Goal: Use online tool/utility: Use online tool/utility

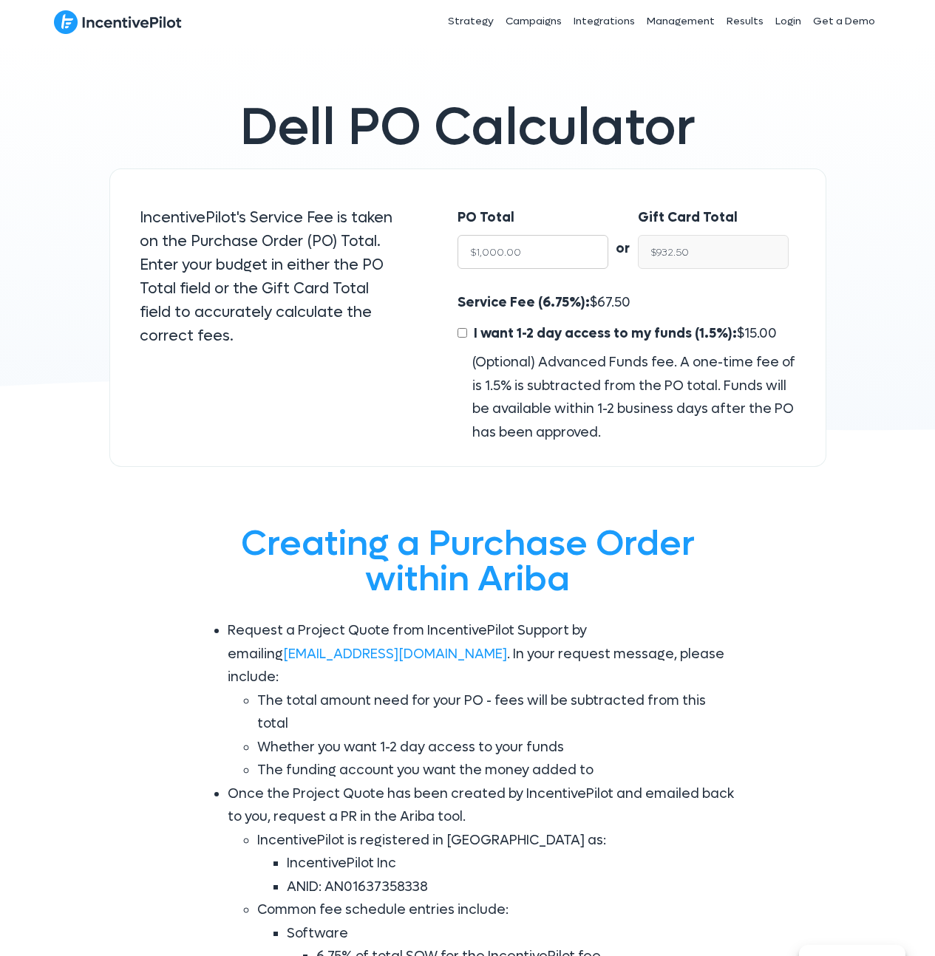
click at [535, 257] on input "$1,000.00" at bounding box center [532, 252] width 151 height 34
type input "$1"
type input "$0.93"
type input "$10"
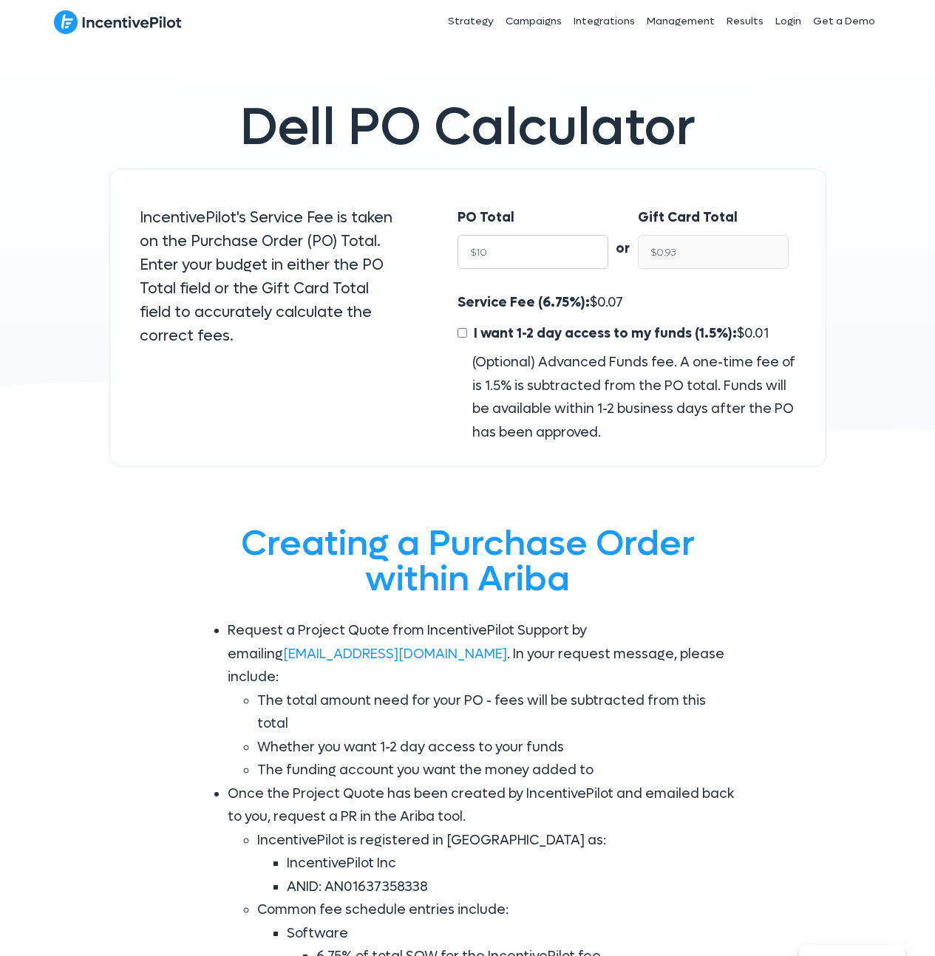
type input "$9.32"
type input "$1"
type input "$0.93"
type input "$"
type input "$NaN"
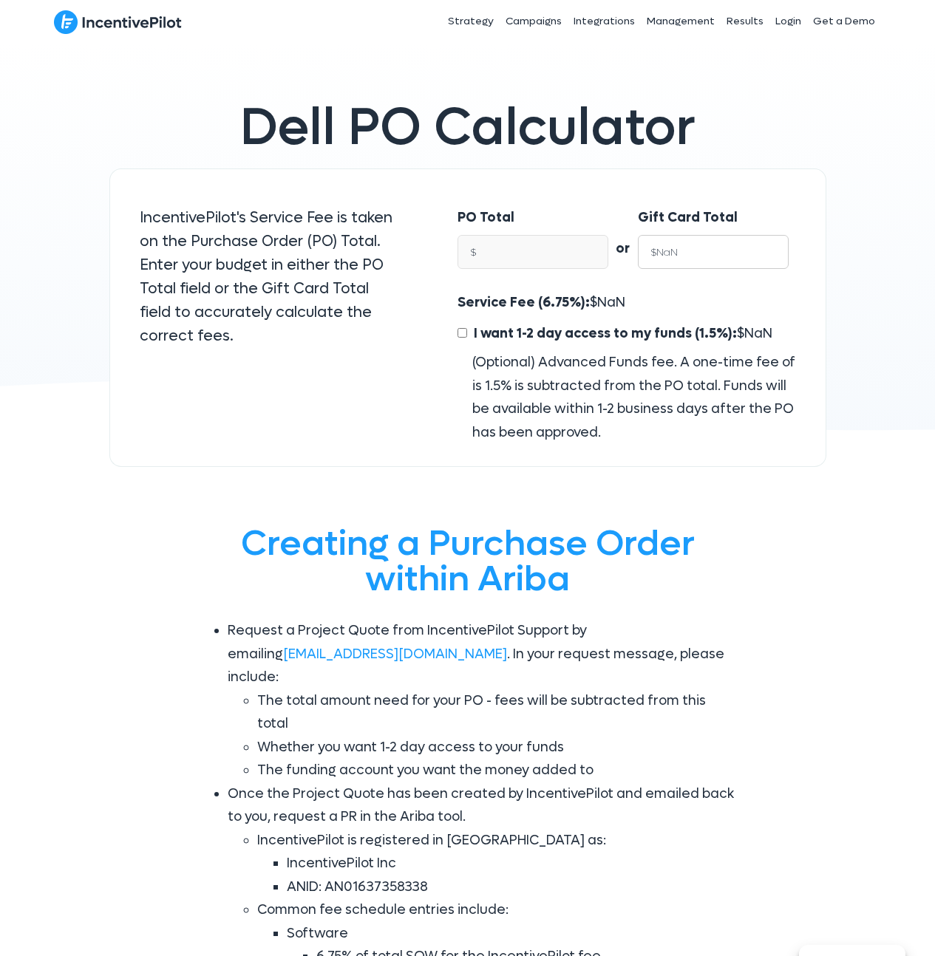
type input "$NaN"
type input "1"
type input "$1.07"
type input "10"
type input "$10.72"
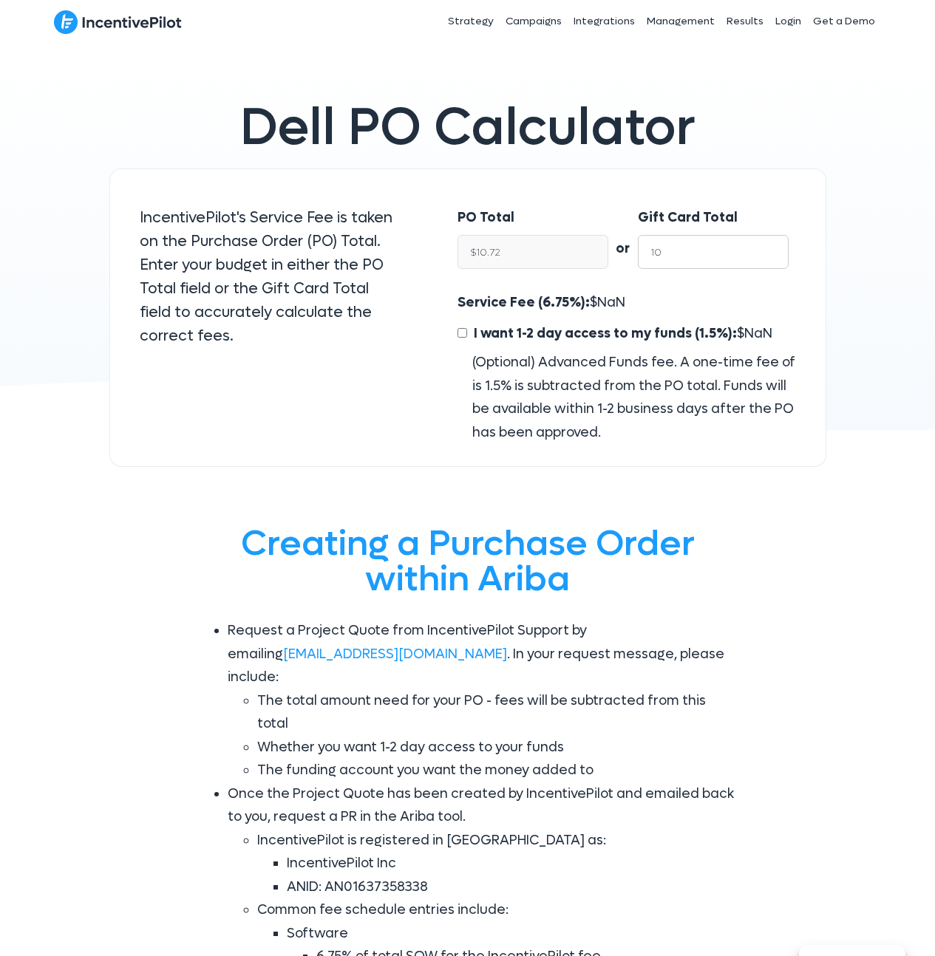
type input "100"
type input "$107.24"
type input "1000"
type input "$1,072.39"
type input "10000"
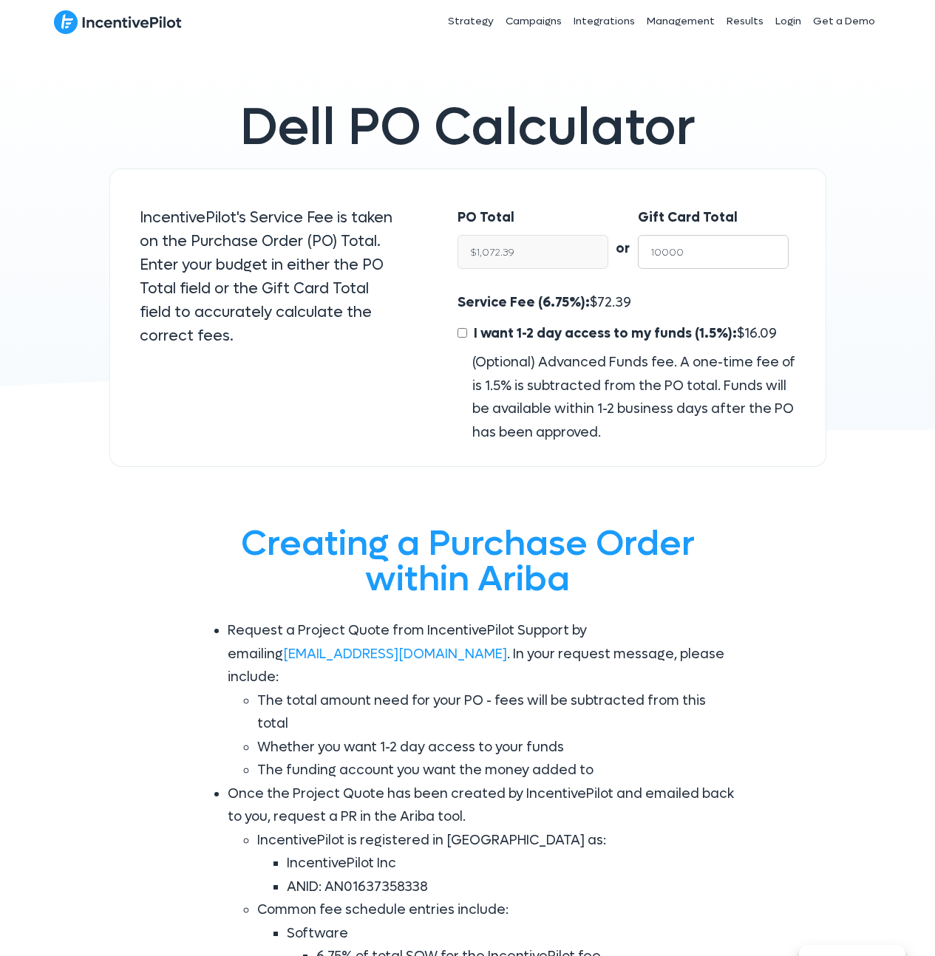
type input "$10,723.86"
click at [656, 304] on div "Service Fee (6.75%): $ 723.86 I want 1-2 day access to my funds (1.5%): $ 160.8…" at bounding box center [626, 367] width 338 height 153
click at [615, 304] on span "723.86" at bounding box center [618, 302] width 42 height 17
copy span "723.86"
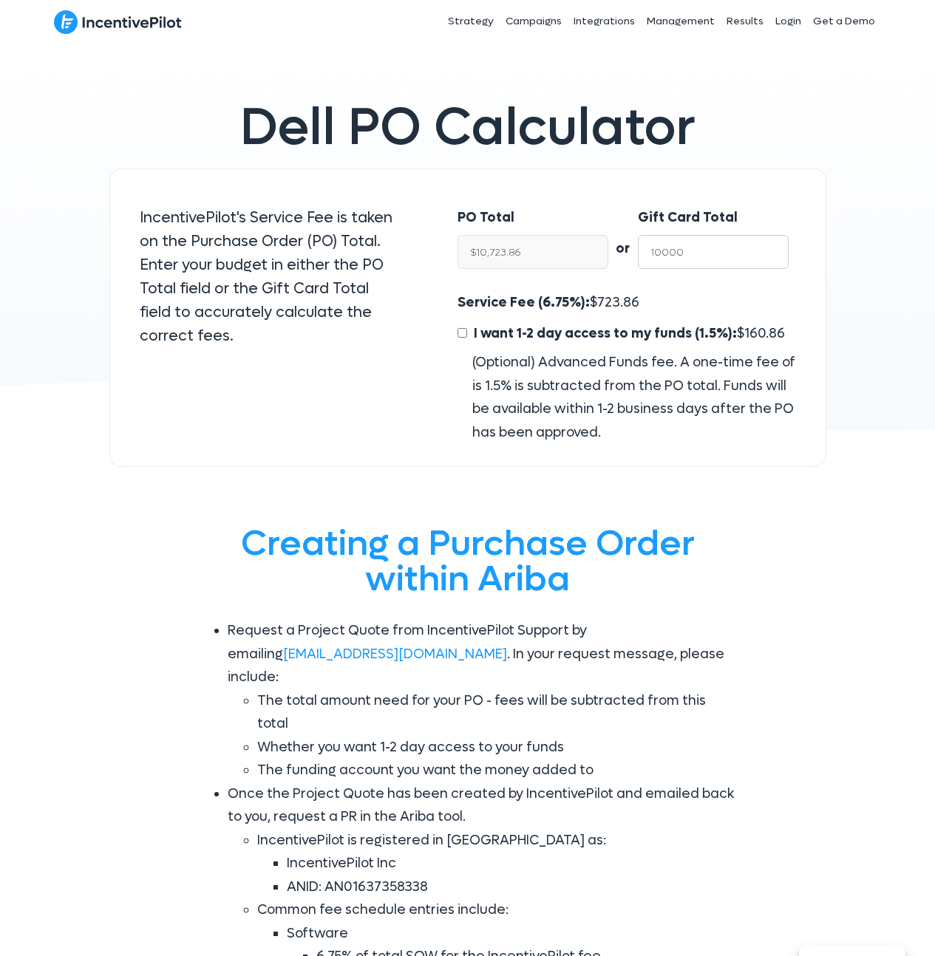
click at [704, 245] on input "10000" at bounding box center [713, 252] width 151 height 34
click at [689, 248] on input "10000" at bounding box center [713, 252] width 151 height 34
click at [688, 248] on input "10000" at bounding box center [713, 252] width 151 height 34
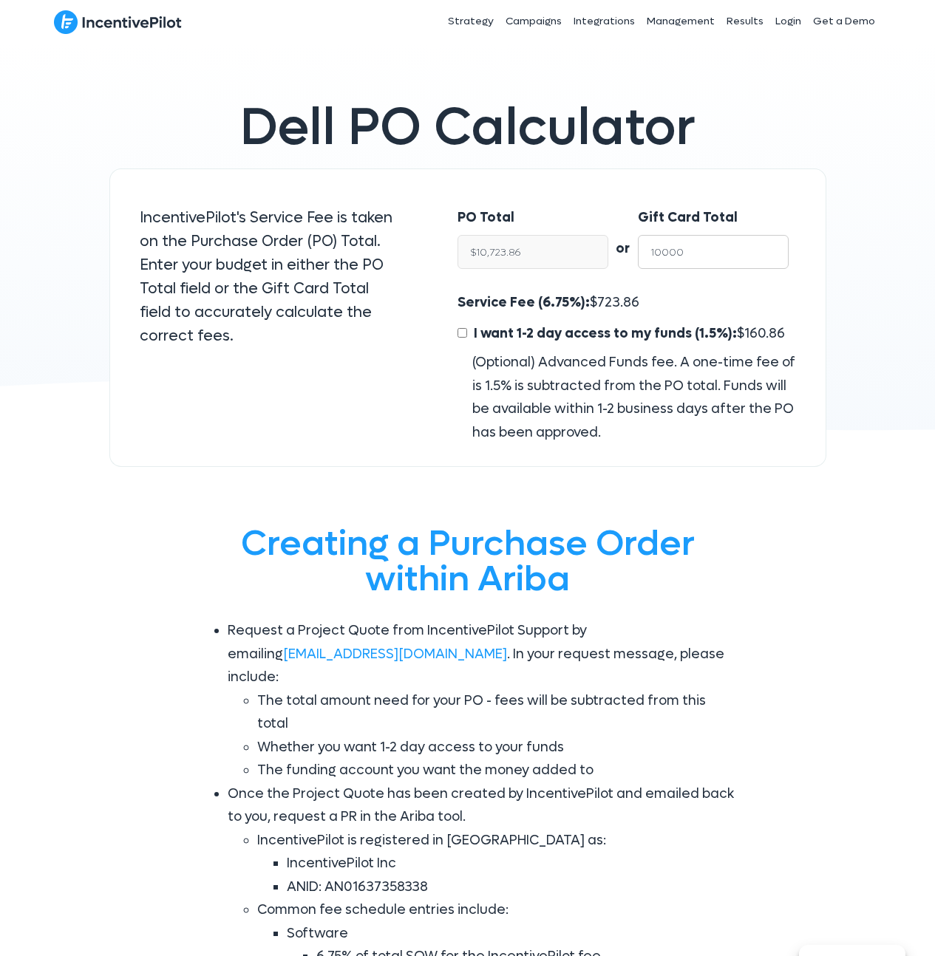
type input "2"
type input "$2.14"
type input "20"
type input "$21.45"
type input "200"
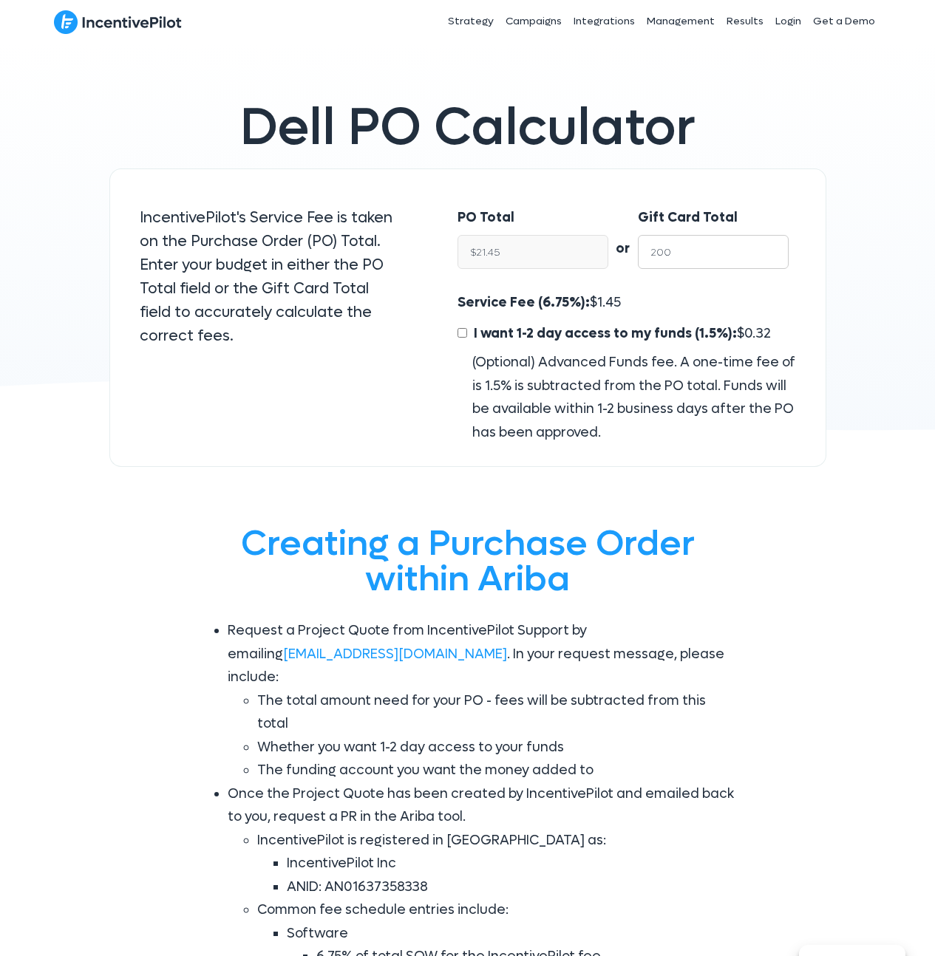
type input "$214.48"
type input "2000"
type input "$2,144.77"
type input "20000"
type input "$21,447.72"
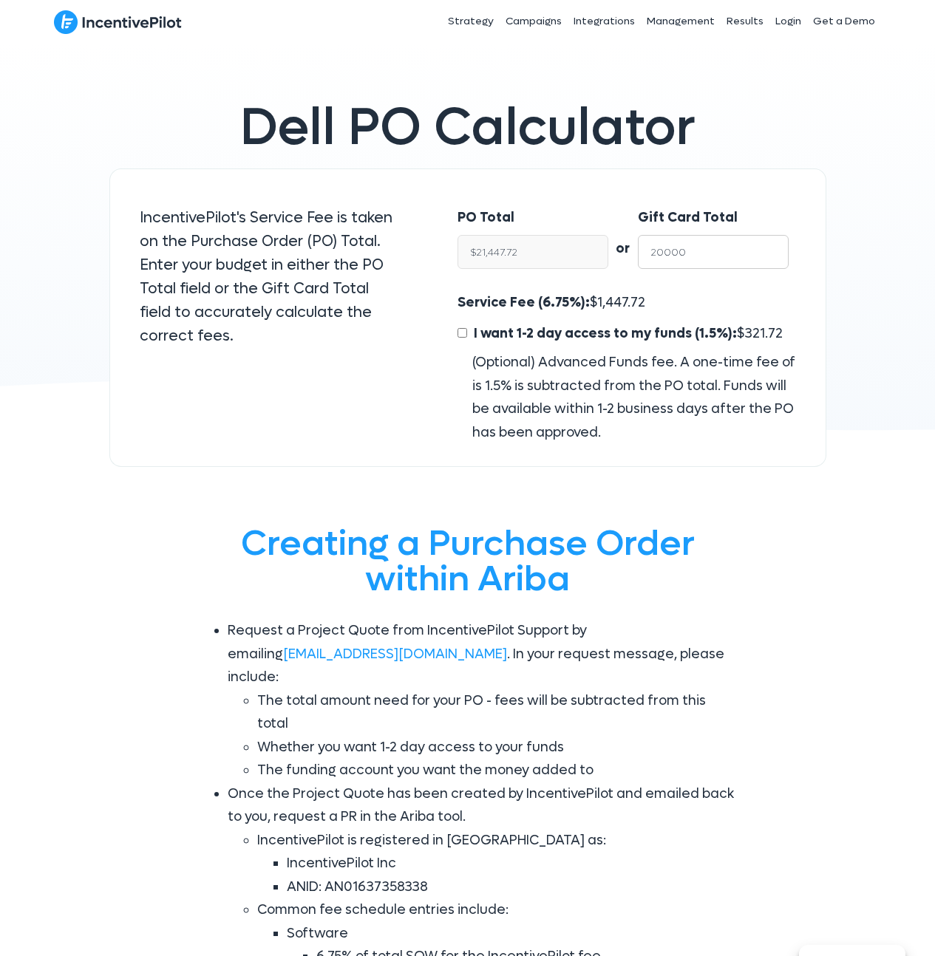
type input "20000"
click at [605, 299] on span "1,447.72" at bounding box center [621, 302] width 48 height 17
copy span "1,447.72"
